Goal: Task Accomplishment & Management: Manage account settings

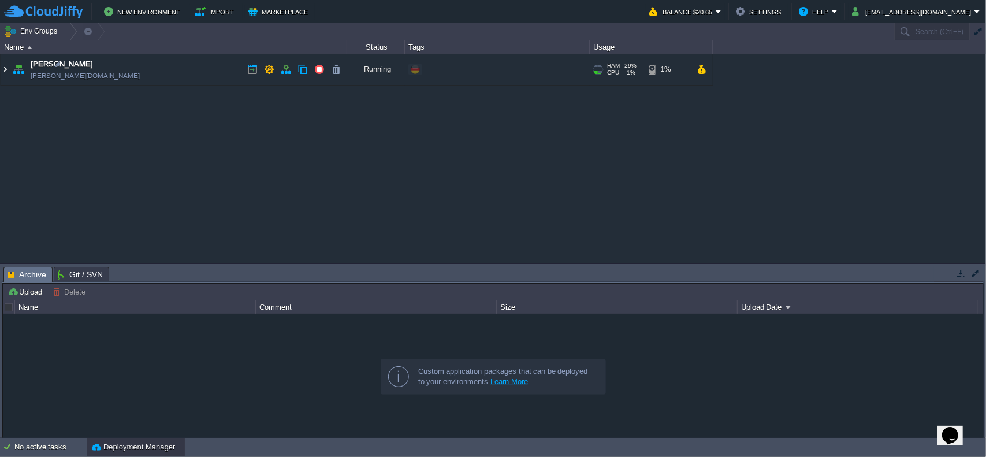
click at [3, 70] on img at bounding box center [5, 69] width 9 height 31
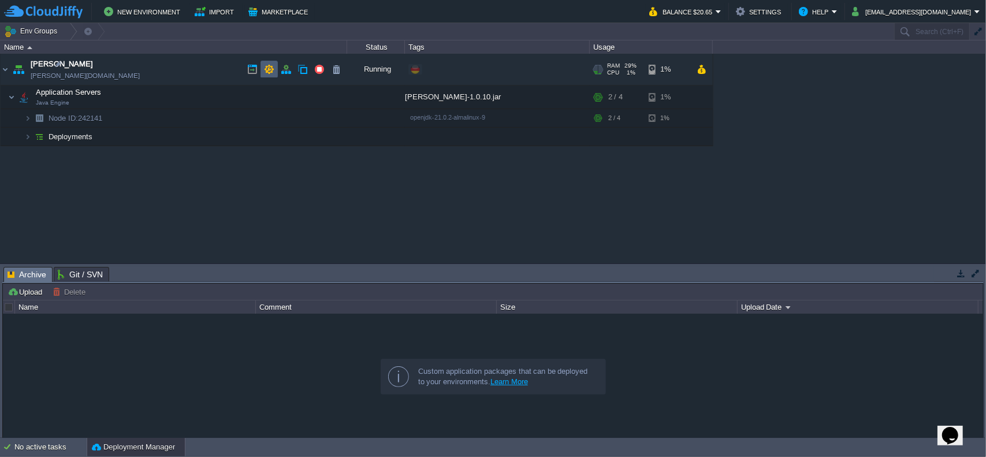
click at [267, 68] on button "button" at bounding box center [269, 69] width 10 height 10
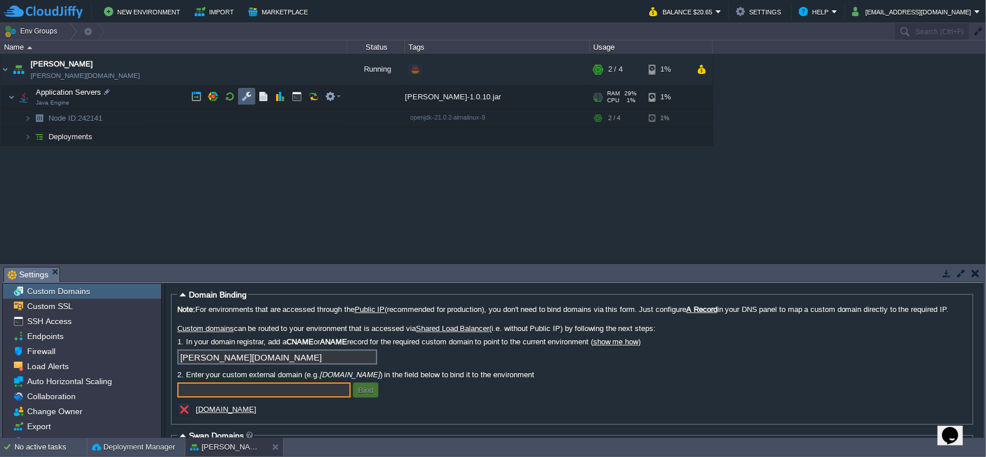
click at [244, 96] on button "button" at bounding box center [247, 96] width 10 height 10
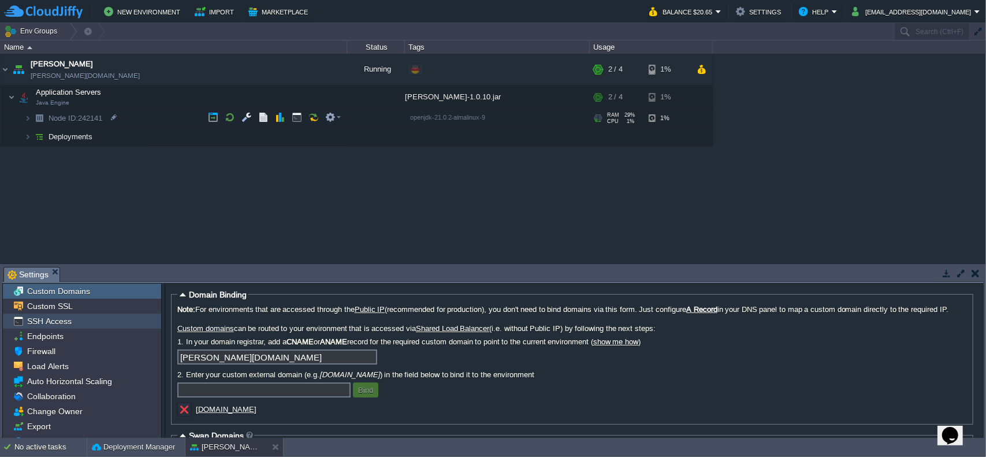
click at [54, 318] on span "SSH Access" at bounding box center [49, 321] width 49 height 10
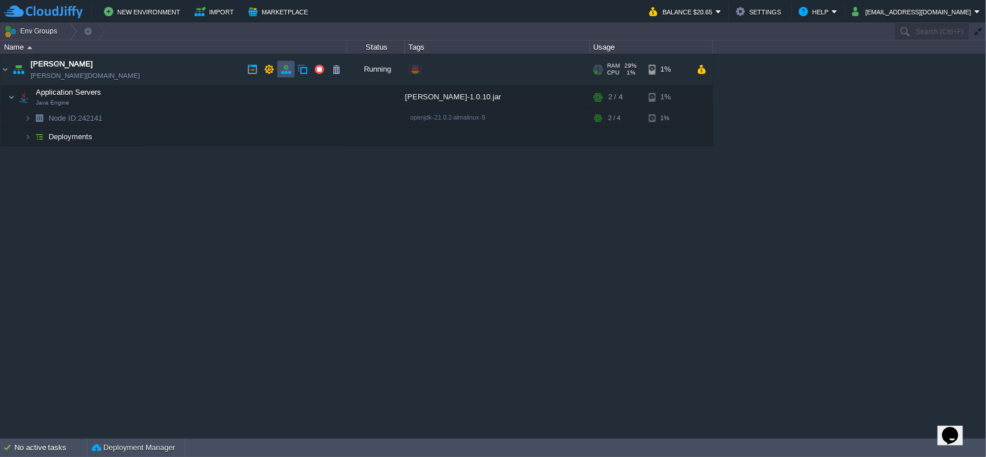
click at [281, 73] on button "button" at bounding box center [286, 69] width 10 height 10
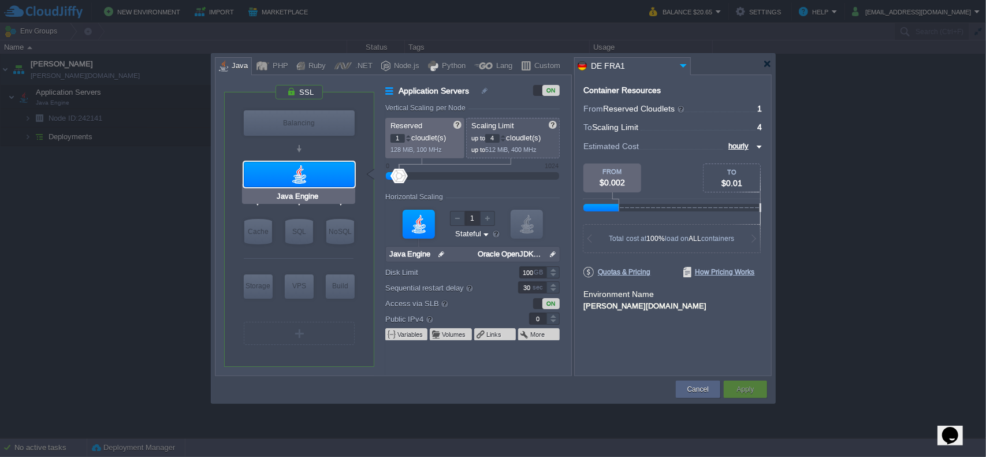
type input "NGINX 1.28.0"
click at [312, 90] on div at bounding box center [299, 92] width 49 height 16
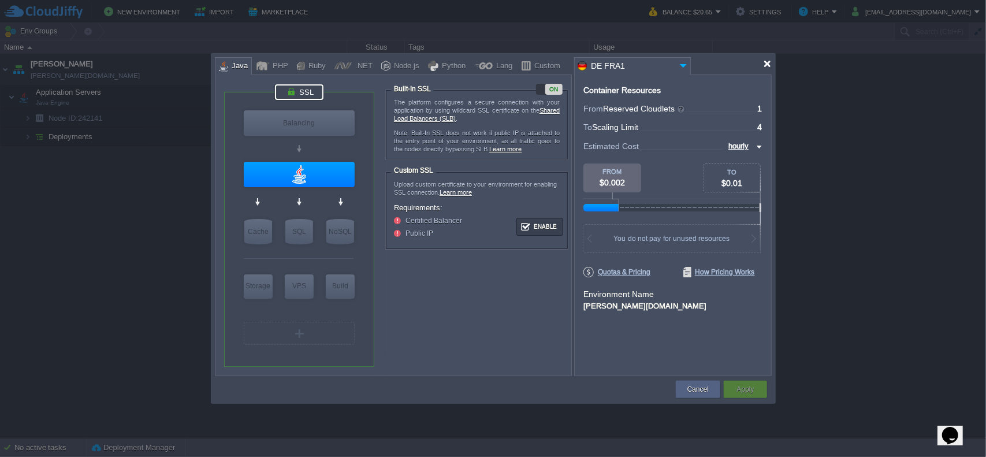
click at [767, 66] on div at bounding box center [767, 64] width 9 height 9
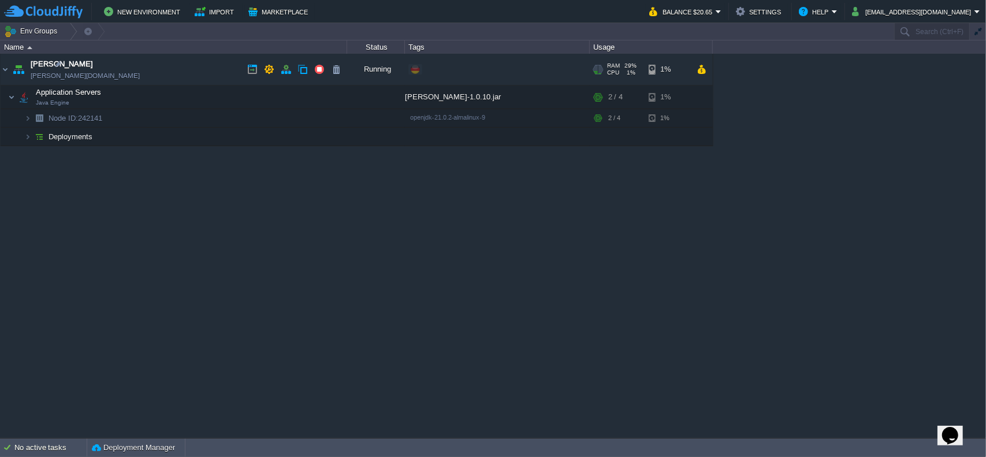
click at [71, 79] on link "[PERSON_NAME][DOMAIN_NAME]" at bounding box center [85, 76] width 109 height 12
click at [70, 80] on link "[PERSON_NAME][DOMAIN_NAME]" at bounding box center [85, 76] width 109 height 12
click at [29, 140] on img at bounding box center [27, 137] width 7 height 18
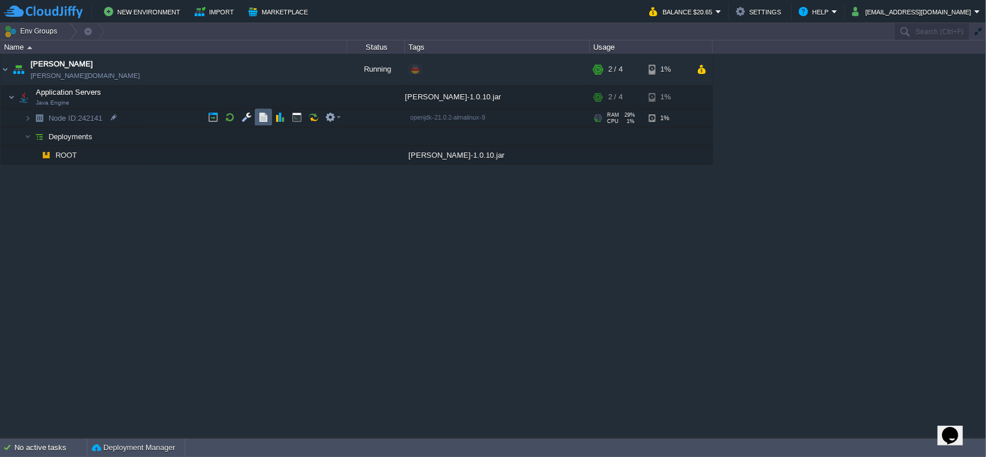
click at [257, 116] on td at bounding box center [263, 117] width 17 height 17
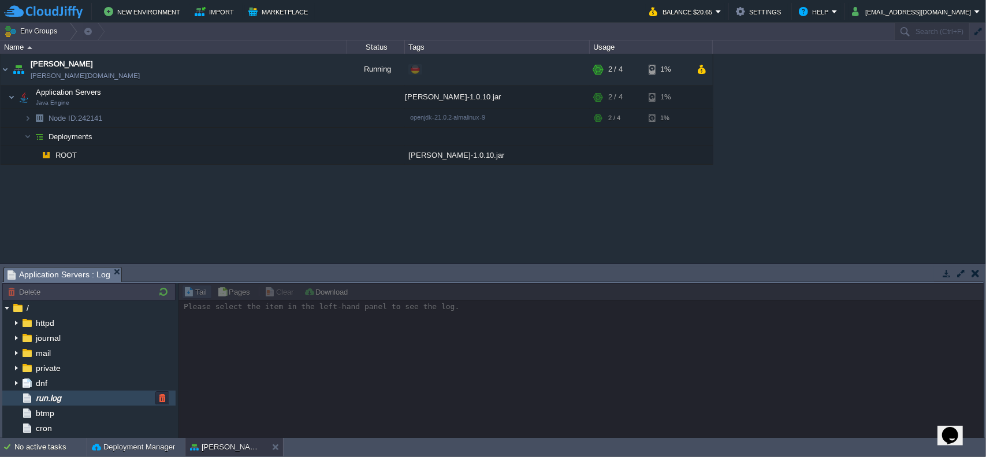
click at [58, 391] on div "run.log" at bounding box center [88, 398] width 173 height 15
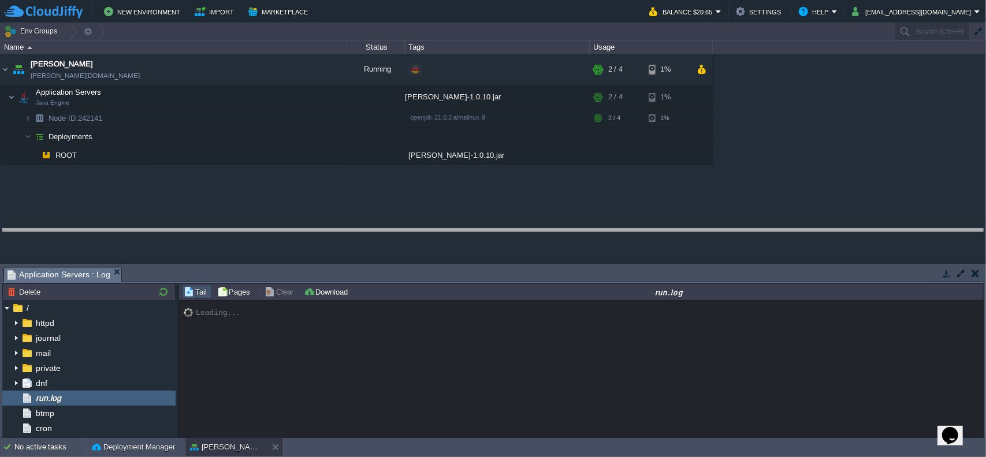
drag, startPoint x: 357, startPoint y: 266, endPoint x: 355, endPoint y: 170, distance: 95.9
click at [355, 170] on body "New Environment Import Marketplace Bonus $0.00 Upgrade Account Balance $20.65 S…" at bounding box center [493, 228] width 986 height 457
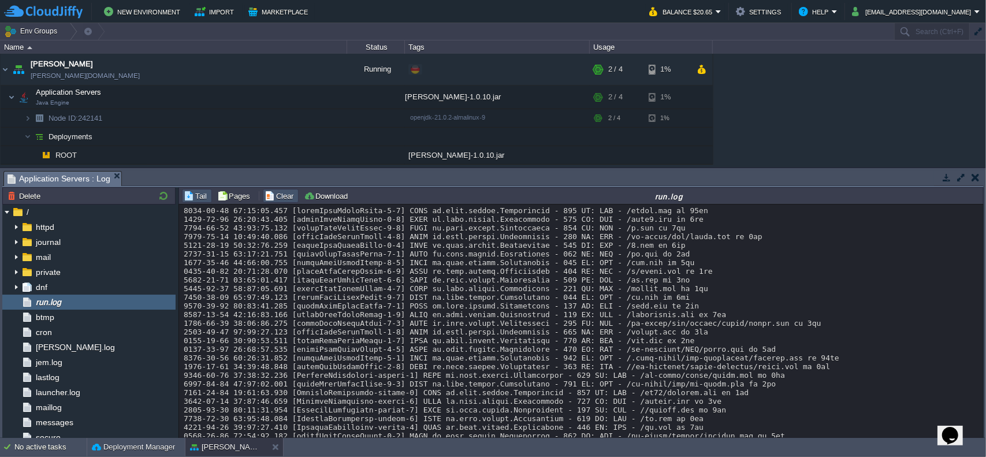
click at [276, 196] on button "Clear" at bounding box center [281, 196] width 32 height 10
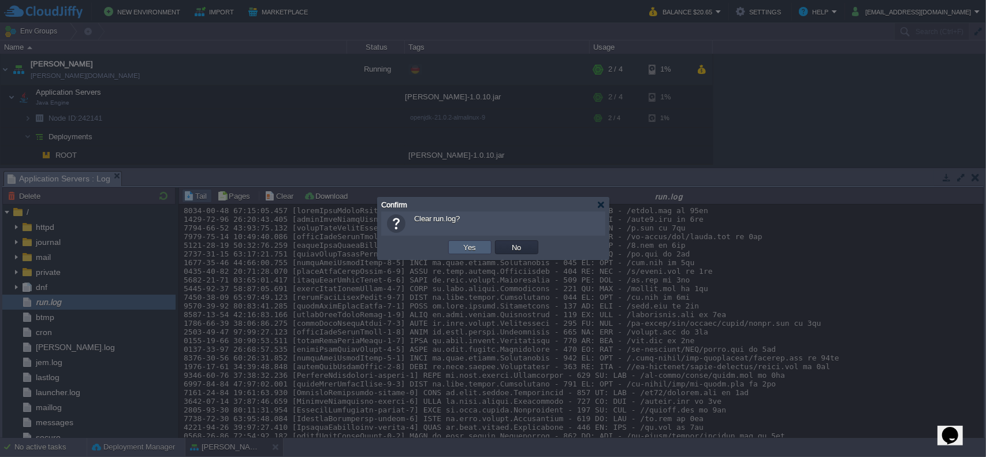
click at [475, 249] on button "Yes" at bounding box center [471, 247] width 20 height 10
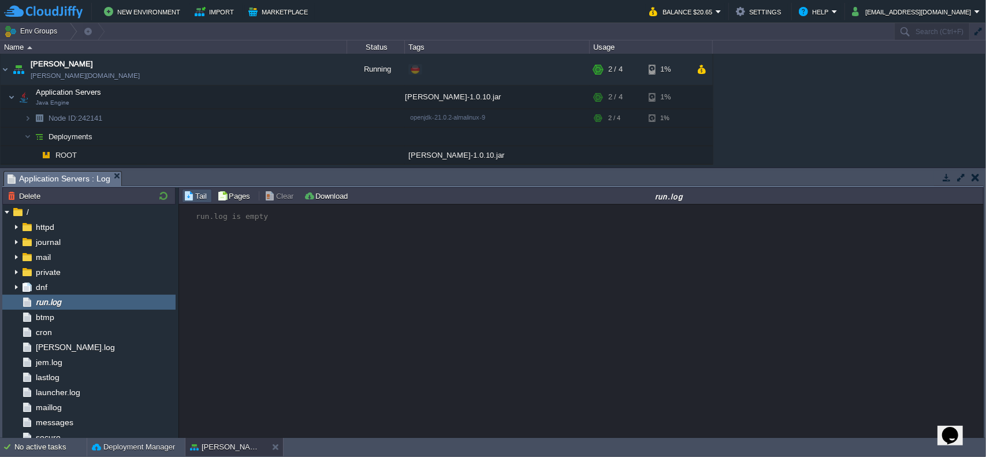
click at [458, 175] on div "Tasks Activity Log Archive Git / SVN Application Servers : Log Upload Delete De…" at bounding box center [493, 303] width 986 height 270
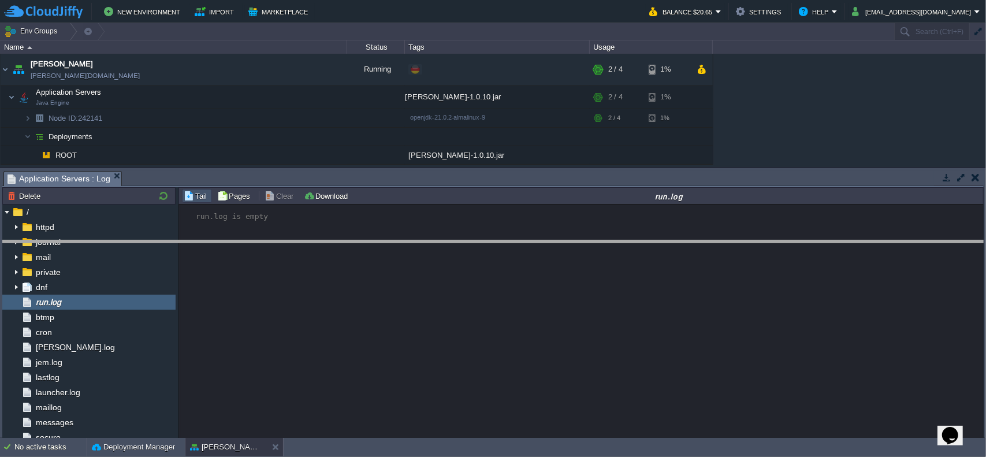
drag, startPoint x: 454, startPoint y: 179, endPoint x: 436, endPoint y: 295, distance: 117.5
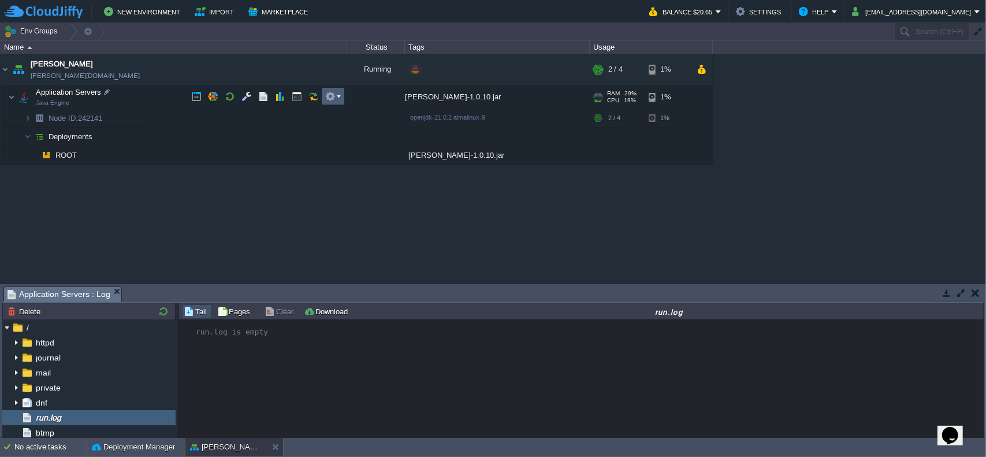
click at [340, 100] on em at bounding box center [333, 96] width 16 height 10
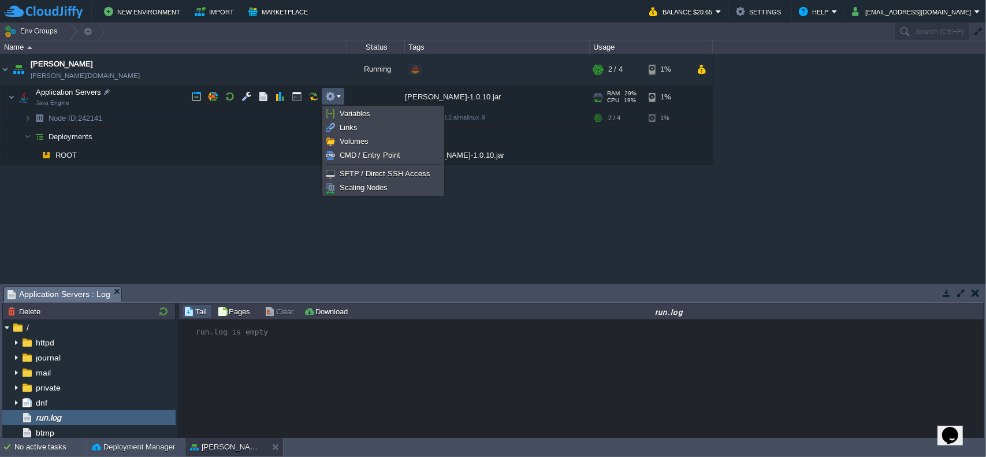
click at [164, 211] on div "garby [DOMAIN_NAME] Running + Add to Env Group RAM 29% CPU 19% 2 / 4 1% Applica…" at bounding box center [493, 168] width 986 height 229
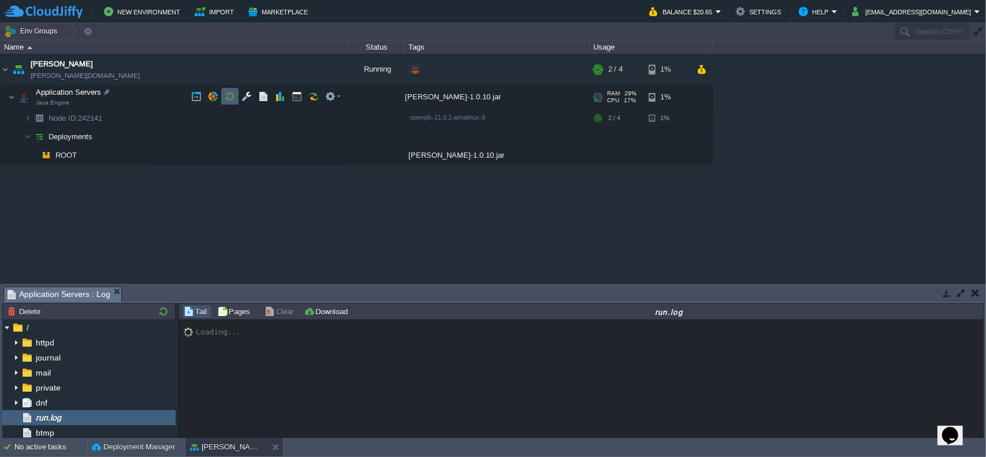
click at [231, 102] on td at bounding box center [229, 96] width 17 height 17
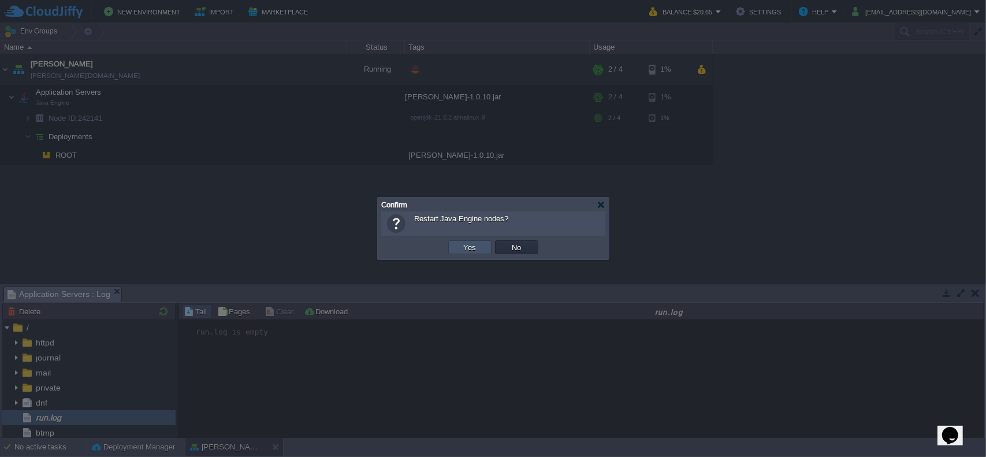
click at [477, 251] on button "Yes" at bounding box center [471, 247] width 20 height 10
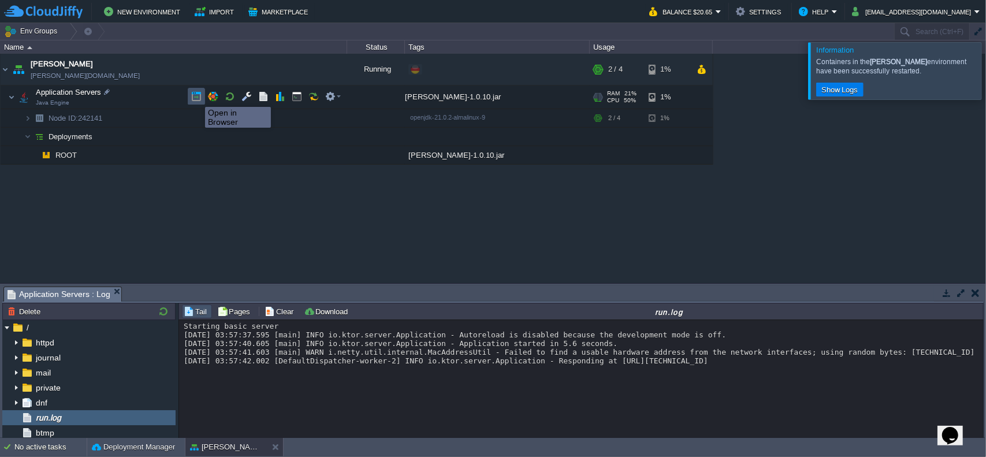
click at [196, 96] on button "button" at bounding box center [196, 96] width 10 height 10
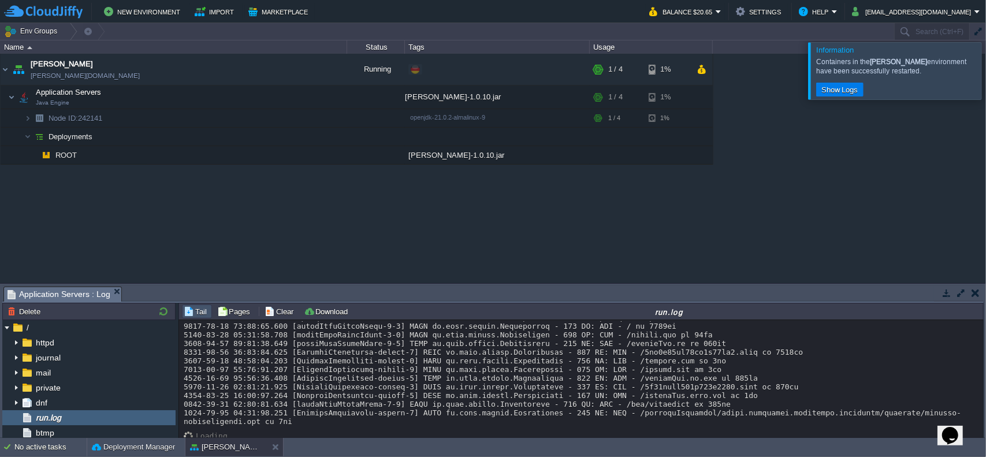
scroll to position [59, 0]
click at [711, 70] on div "RAM 19% CPU 20% 1 / 4 1%" at bounding box center [651, 69] width 123 height 31
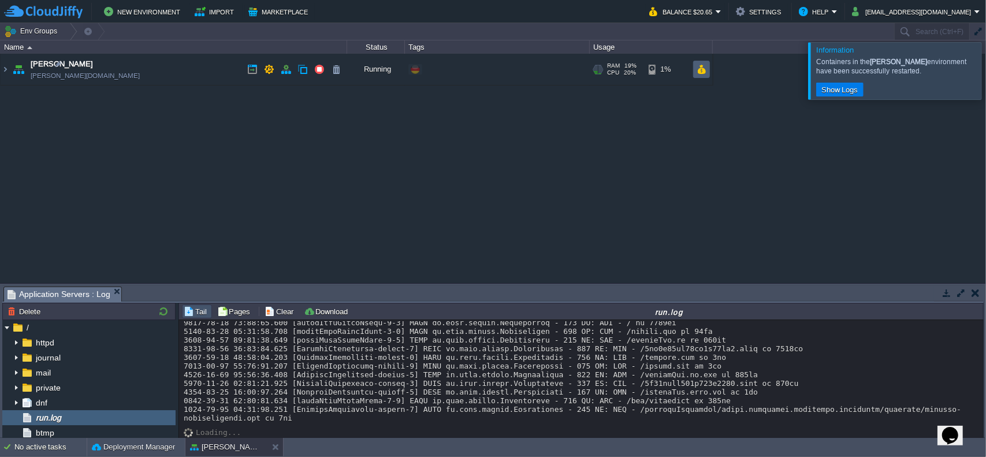
click at [707, 71] on td at bounding box center [701, 69] width 17 height 17
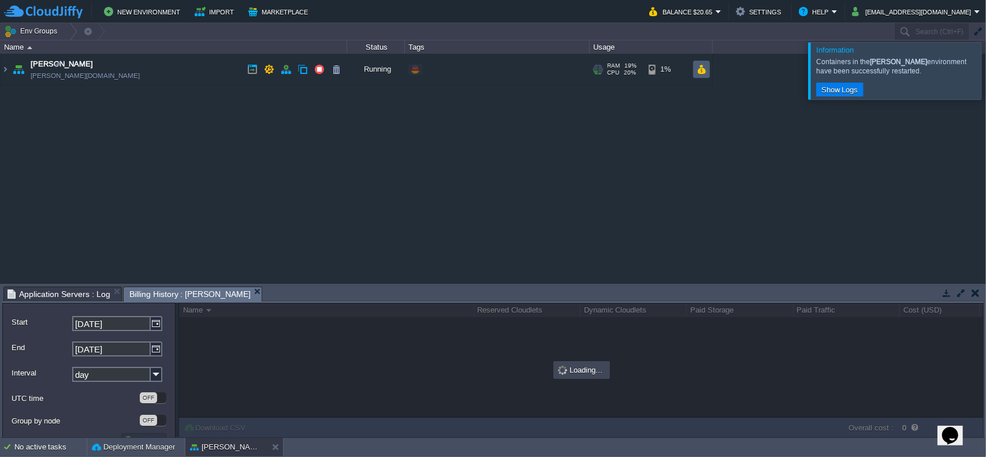
click at [707, 71] on td at bounding box center [701, 69] width 17 height 17
click at [701, 71] on button "button" at bounding box center [702, 69] width 10 height 10
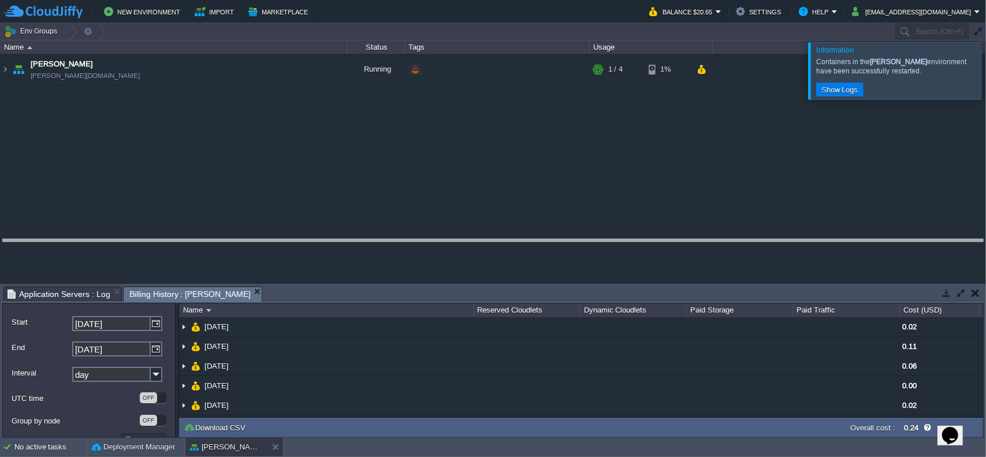
drag, startPoint x: 511, startPoint y: 289, endPoint x: 511, endPoint y: 232, distance: 57.2
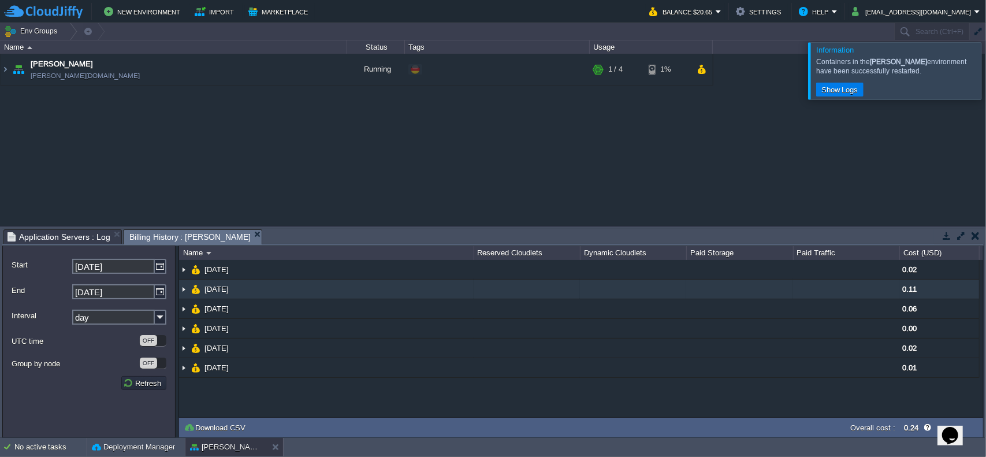
click at [187, 289] on img at bounding box center [183, 289] width 9 height 19
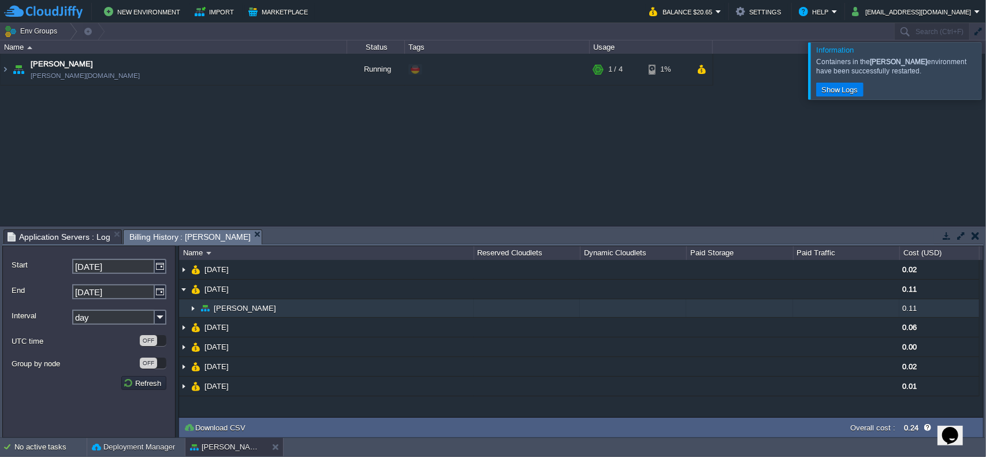
click at [195, 307] on img at bounding box center [192, 308] width 9 height 18
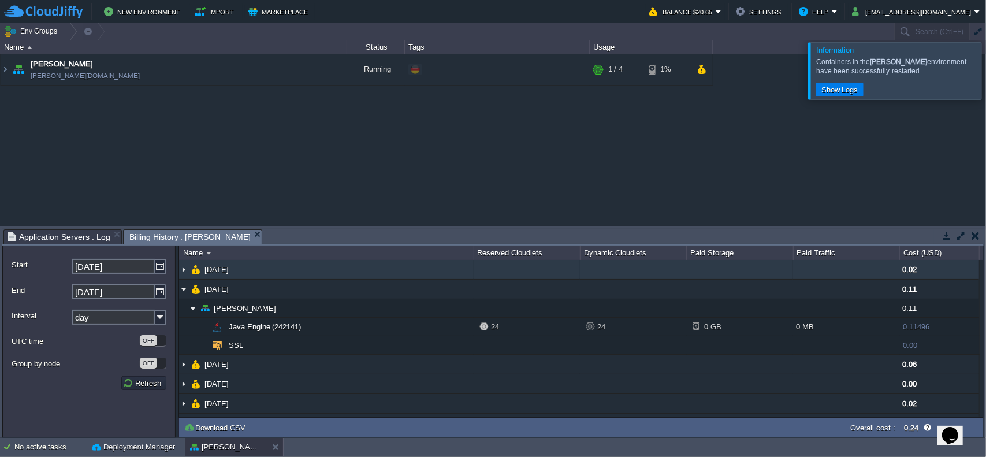
click at [273, 270] on td "[DATE]" at bounding box center [326, 270] width 295 height 20
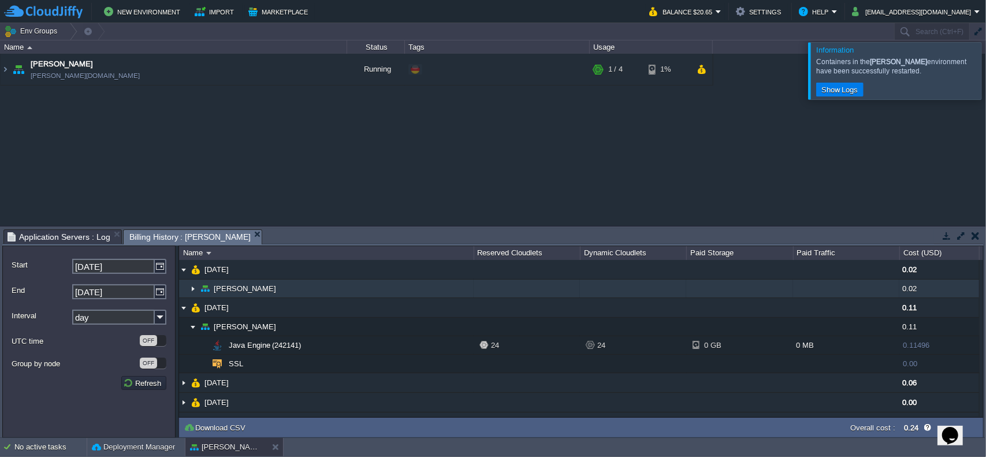
click at [266, 284] on td "[PERSON_NAME]" at bounding box center [326, 289] width 295 height 18
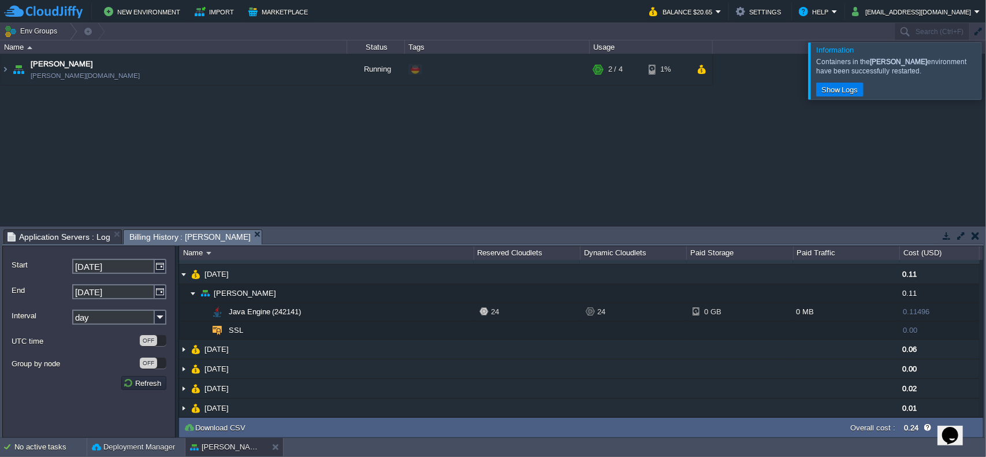
scroll to position [73, 0]
click at [159, 316] on img at bounding box center [161, 317] width 12 height 15
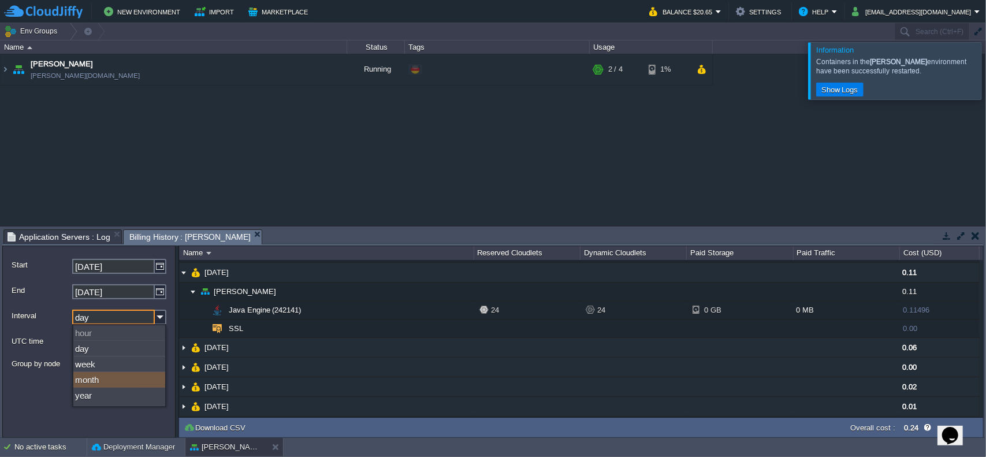
click at [140, 384] on div "month" at bounding box center [119, 380] width 92 height 16
type input "month"
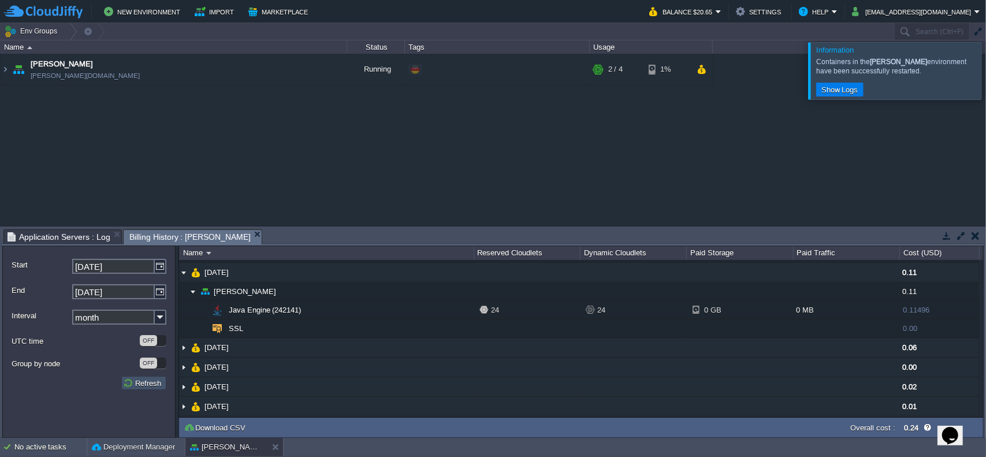
click at [129, 385] on button "Refresh" at bounding box center [144, 383] width 42 height 10
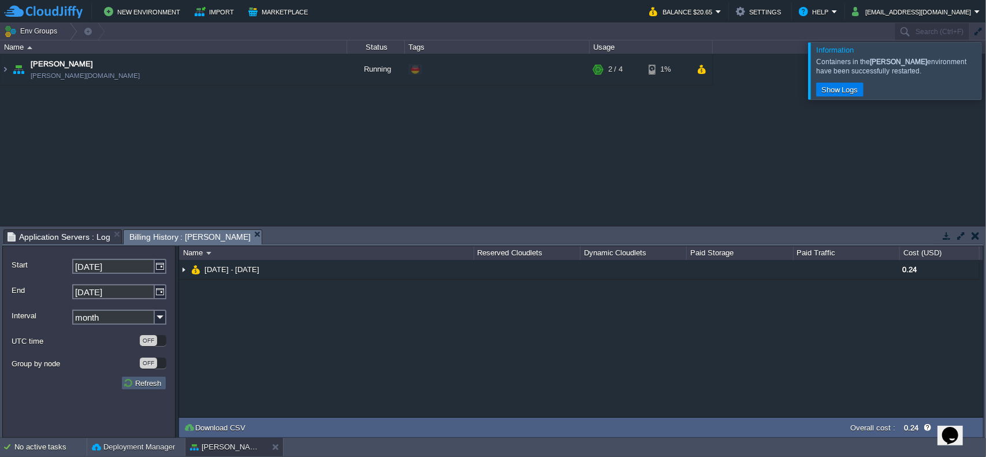
scroll to position [0, 0]
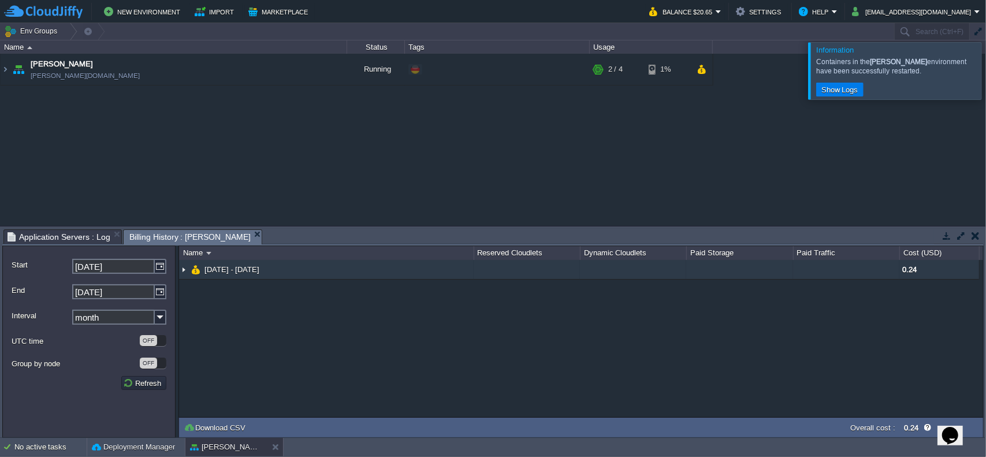
click at [181, 270] on img at bounding box center [183, 269] width 9 height 19
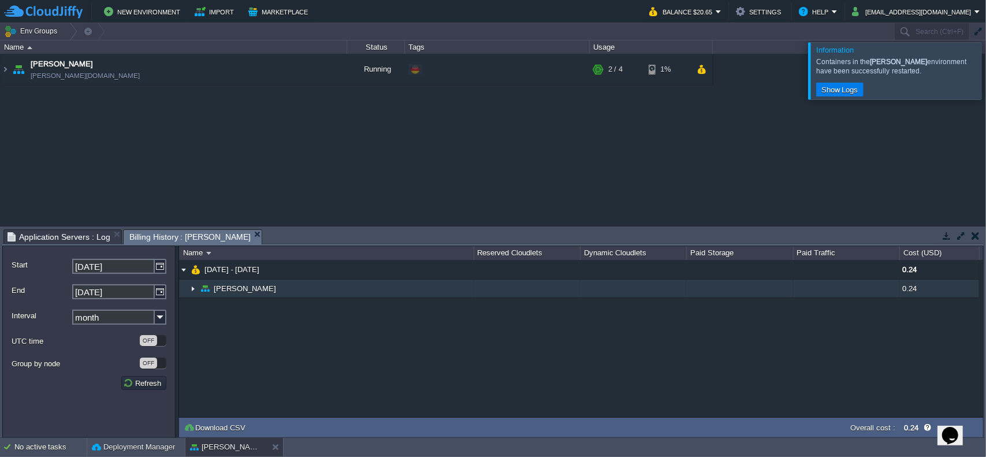
click at [198, 290] on td "[PERSON_NAME]" at bounding box center [326, 289] width 295 height 18
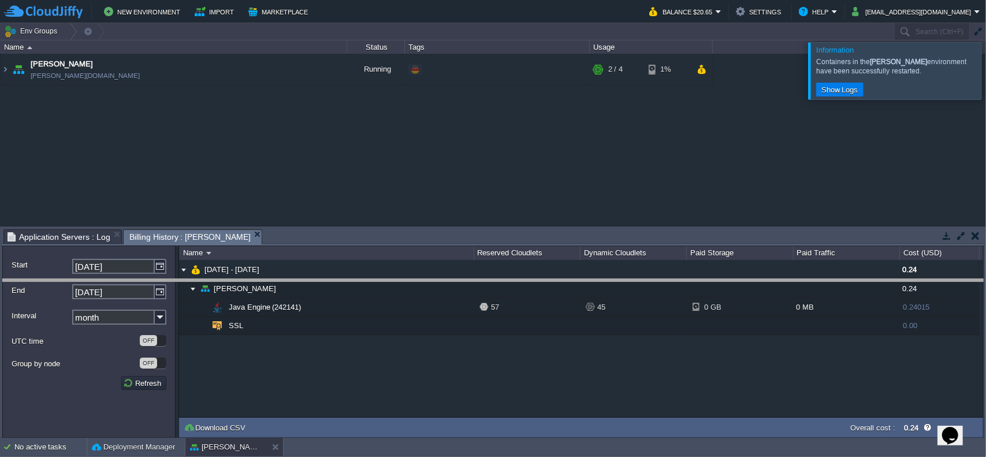
drag, startPoint x: 918, startPoint y: 232, endPoint x: 915, endPoint y: 288, distance: 56.7
click at [915, 288] on body "New Environment Import Marketplace Bonus $0.00 Upgrade Account Balance $20.65 S…" at bounding box center [493, 228] width 986 height 457
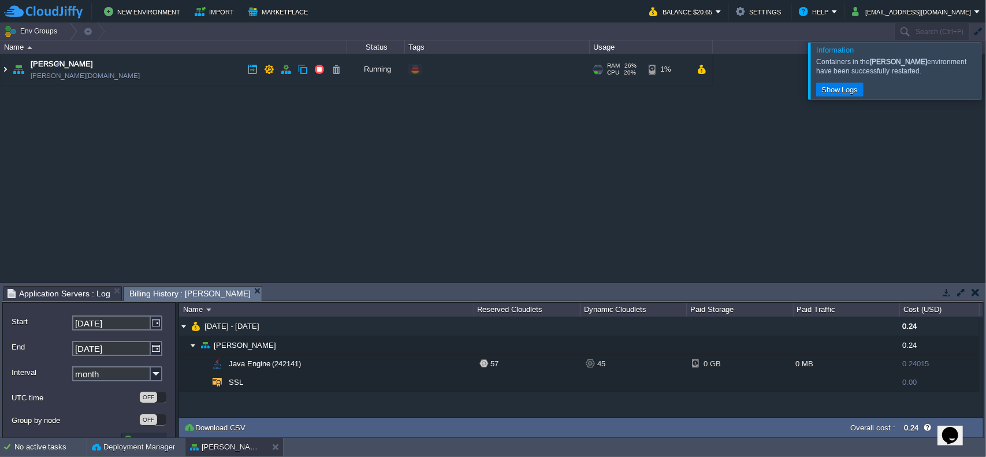
click at [6, 69] on img at bounding box center [5, 69] width 9 height 31
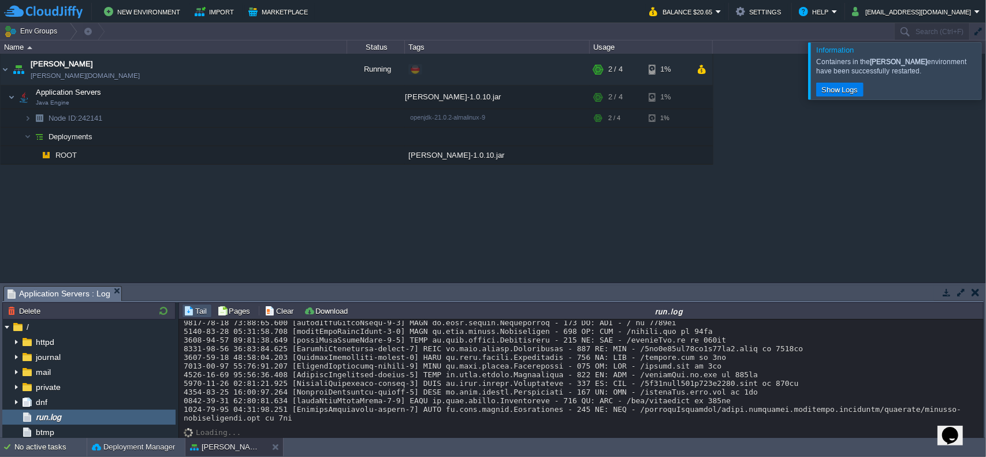
scroll to position [58, 0]
click at [159, 232] on div "garby [DOMAIN_NAME] Running + Add to Env Group RAM 26% CPU 24% 2 / 4 1% Applica…" at bounding box center [493, 168] width 986 height 228
click at [986, 70] on div at bounding box center [1000, 70] width 0 height 57
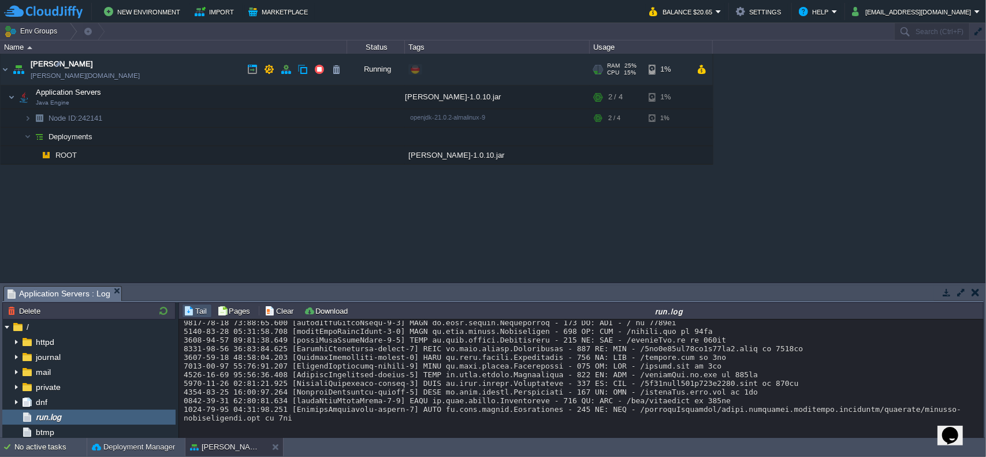
click at [42, 69] on span "[PERSON_NAME]" at bounding box center [62, 64] width 62 height 12
click at [270, 64] on td at bounding box center [269, 69] width 17 height 17
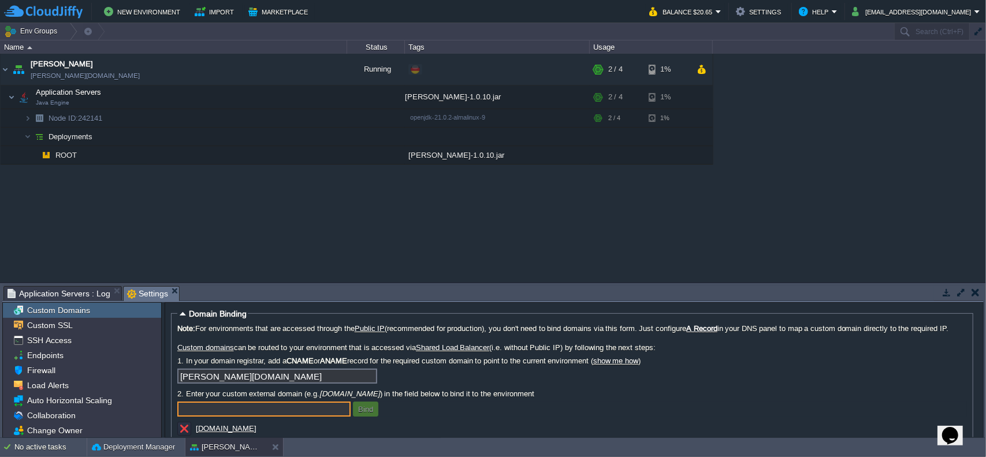
scroll to position [90, 0]
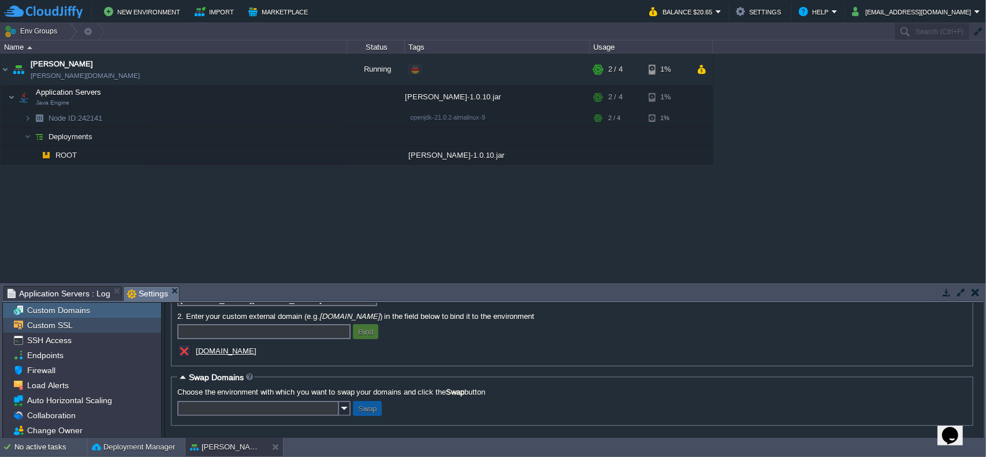
click at [61, 329] on span "Custom SSL" at bounding box center [50, 325] width 50 height 10
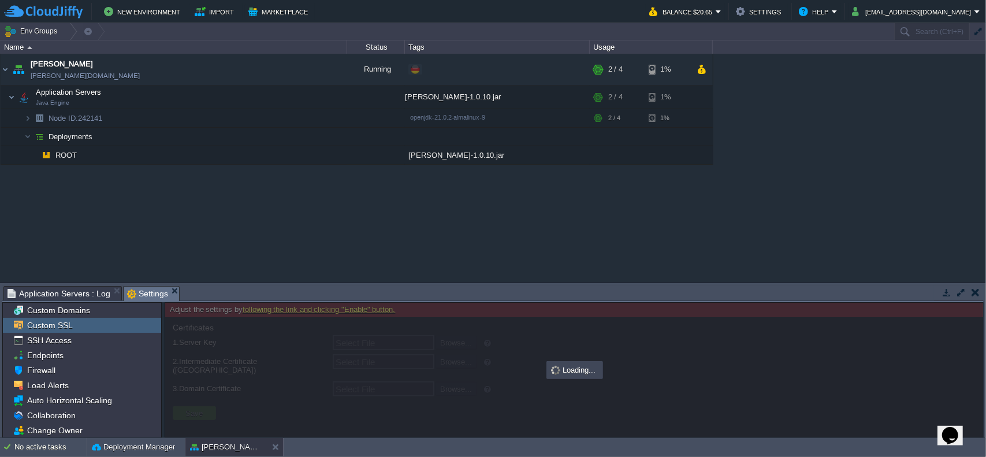
type input "Select File"
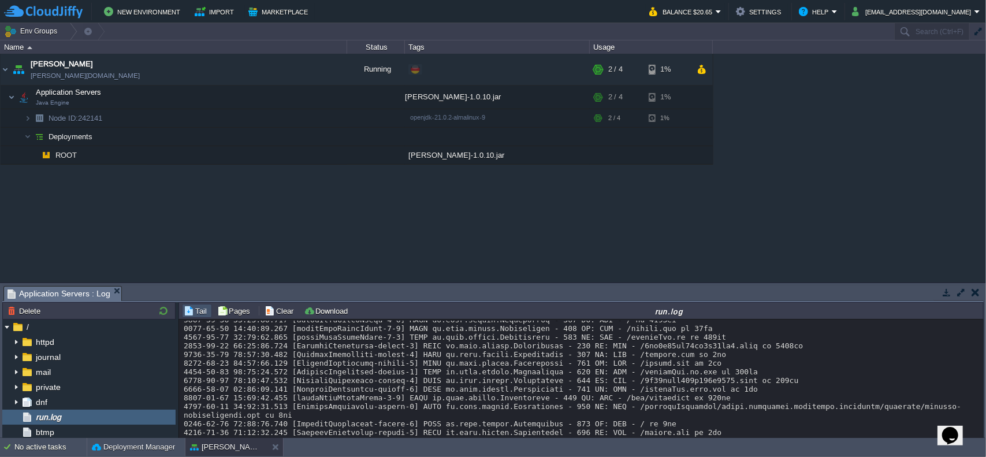
click at [109, 292] on em "Application Servers : Log" at bounding box center [65, 294] width 114 height 14
click at [113, 287] on em "Application Servers : Log" at bounding box center [65, 294] width 114 height 14
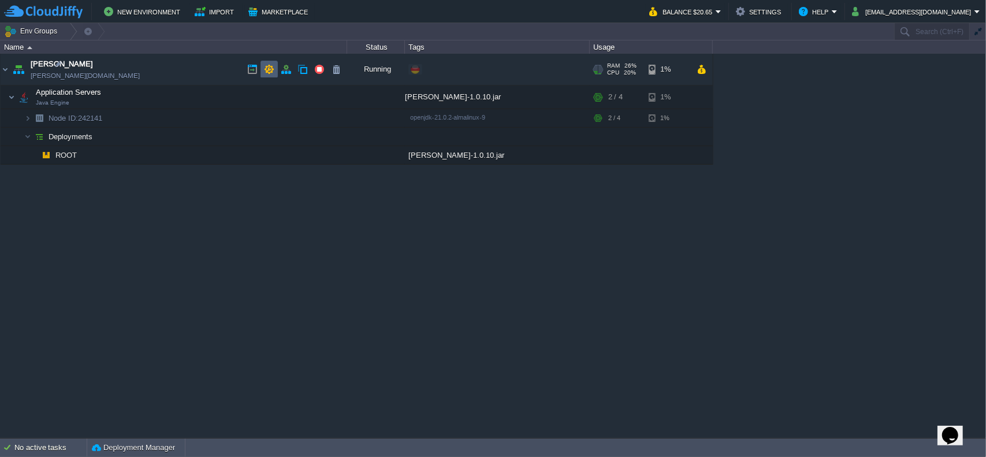
click at [266, 65] on button "button" at bounding box center [269, 69] width 10 height 10
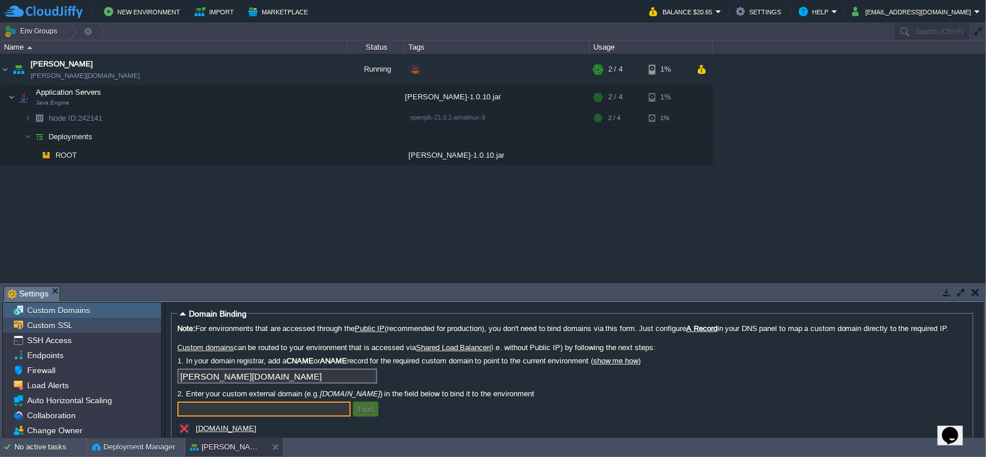
click at [68, 323] on span "Custom SSL" at bounding box center [50, 325] width 50 height 10
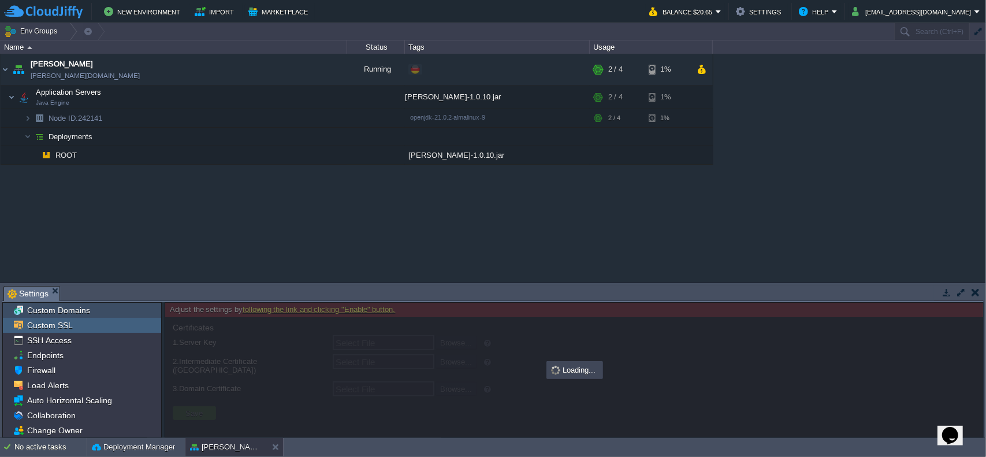
type input "Select File"
